Goal: Information Seeking & Learning: Learn about a topic

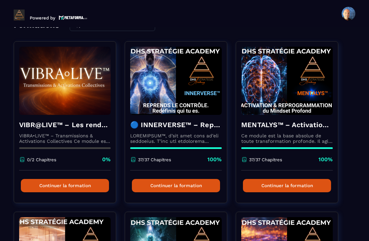
scroll to position [45, 0]
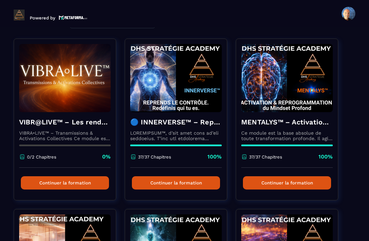
click at [200, 141] on p at bounding box center [175, 135] width 91 height 11
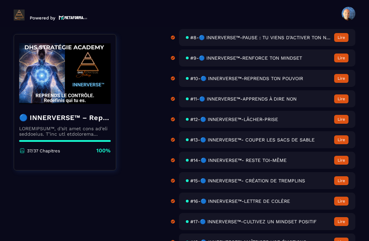
scroll to position [238, 0]
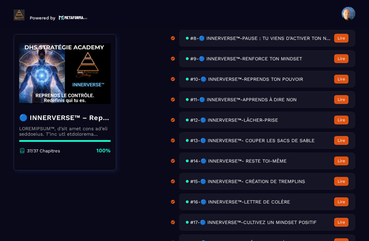
click at [269, 61] on span "#9-🔵 INNERVERSE™-RENFORCE TON MINDSET" at bounding box center [246, 58] width 112 height 5
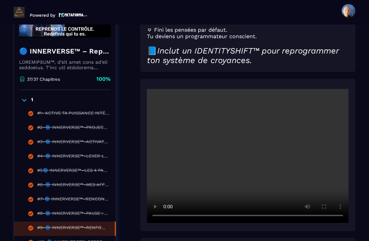
scroll to position [128, 0]
click at [246, 143] on video at bounding box center [247, 156] width 201 height 134
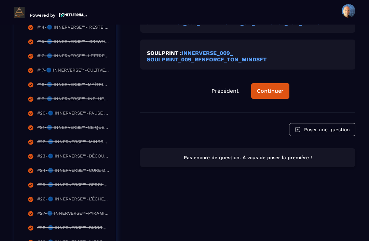
scroll to position [400, 0]
click at [271, 88] on div "Continuer" at bounding box center [270, 91] width 27 height 7
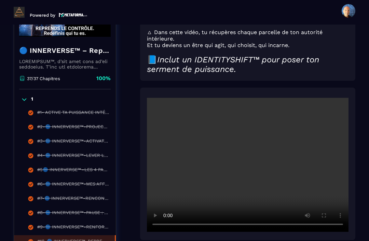
scroll to position [128, 0]
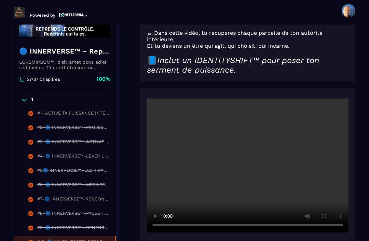
click at [247, 143] on video at bounding box center [247, 166] width 201 height 134
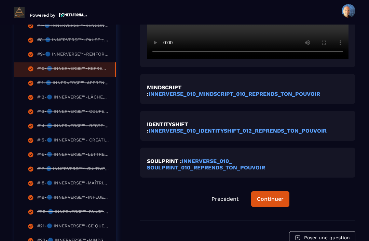
scroll to position [302, 0]
click at [274, 191] on button "Continuer" at bounding box center [270, 199] width 38 height 16
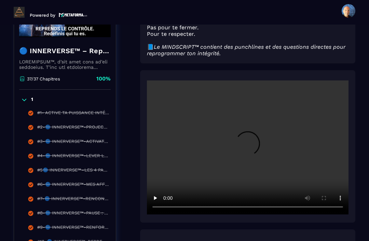
scroll to position [71, 0]
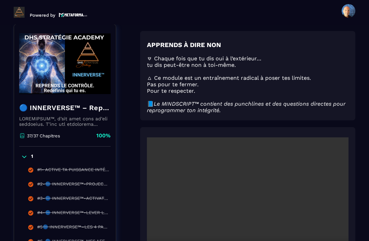
click at [246, 185] on video at bounding box center [247, 205] width 201 height 134
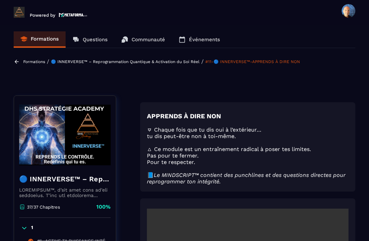
scroll to position [2, 0]
